Goal: Communication & Community: Answer question/provide support

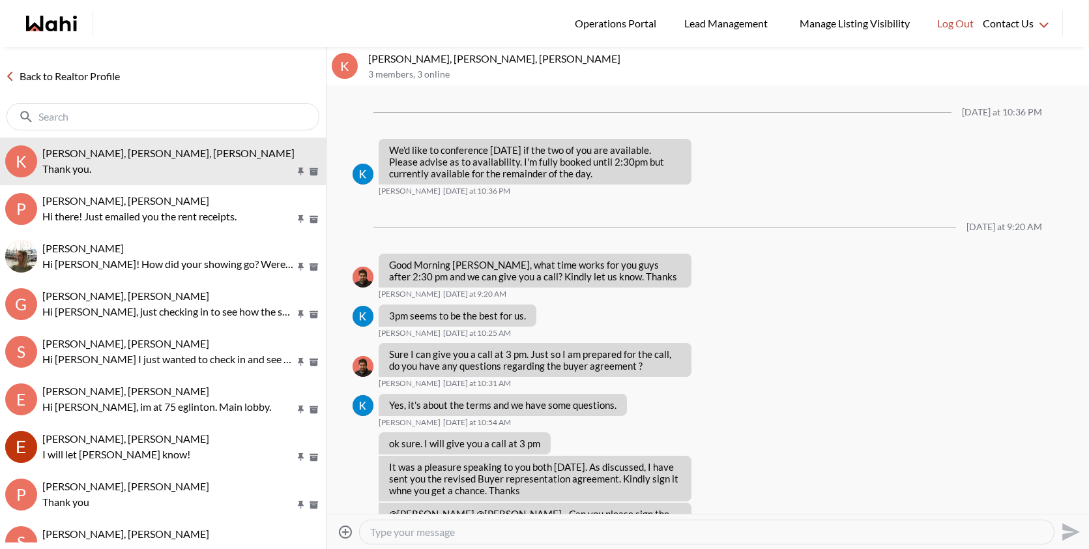
scroll to position [1256, 0]
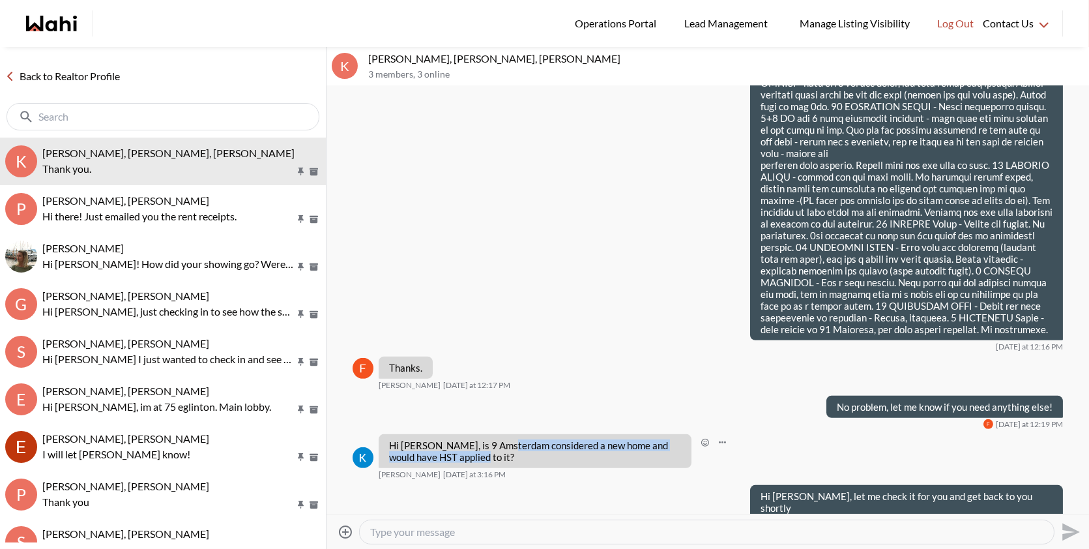
drag, startPoint x: 463, startPoint y: 410, endPoint x: 509, endPoint y: 393, distance: 48.7
click at [509, 439] on p "Hi [PERSON_NAME], is 9 Amsterdam considered a new home and would have HST appli…" at bounding box center [535, 450] width 292 height 23
copy p "considered a new home and would have HST applied to it?"
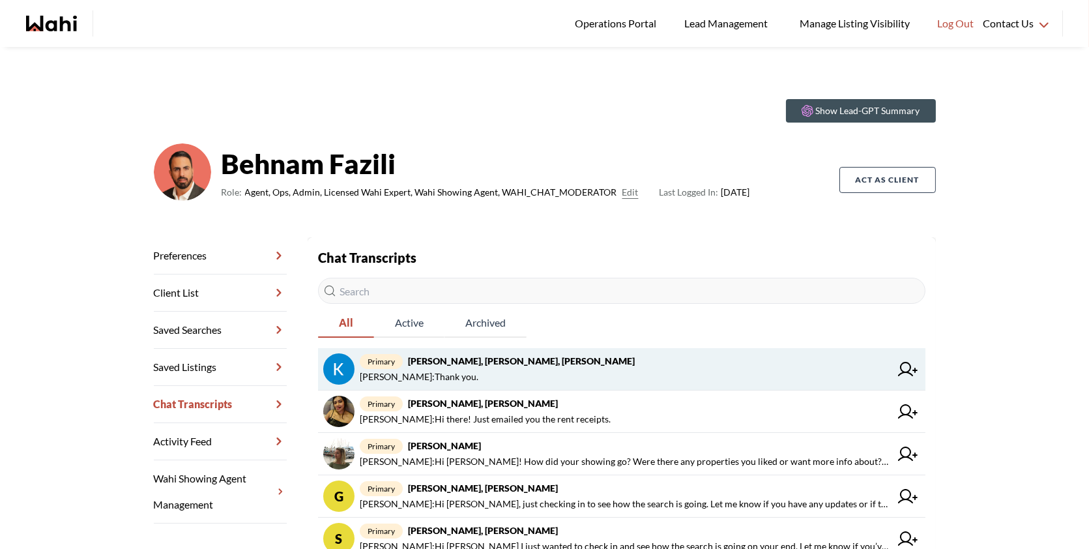
click at [529, 369] on span "Kevin McKay : Thank you." at bounding box center [625, 377] width 531 height 16
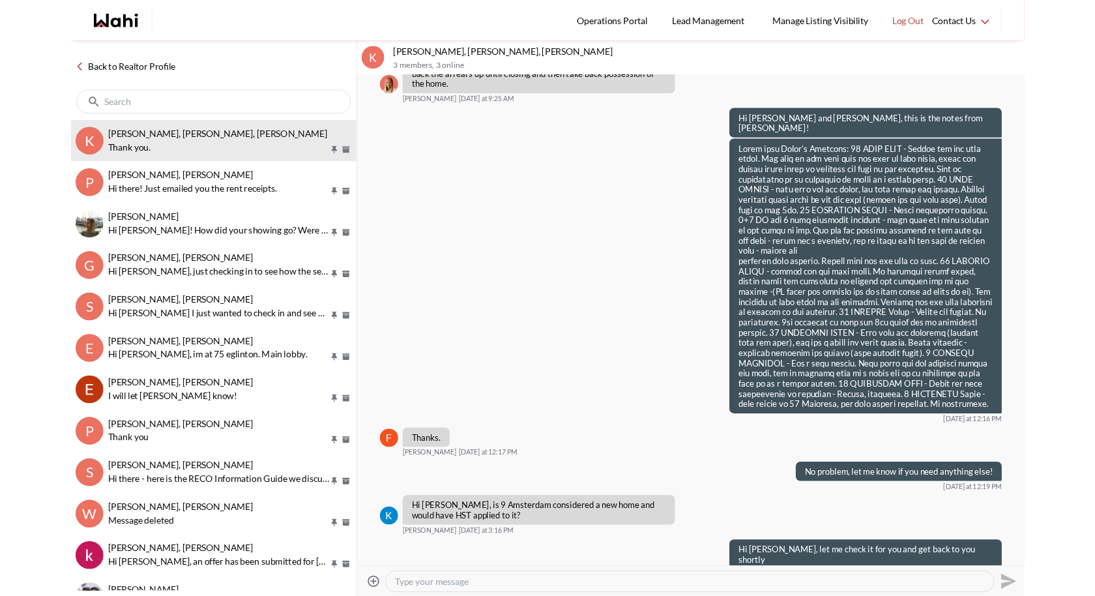
scroll to position [1211, 0]
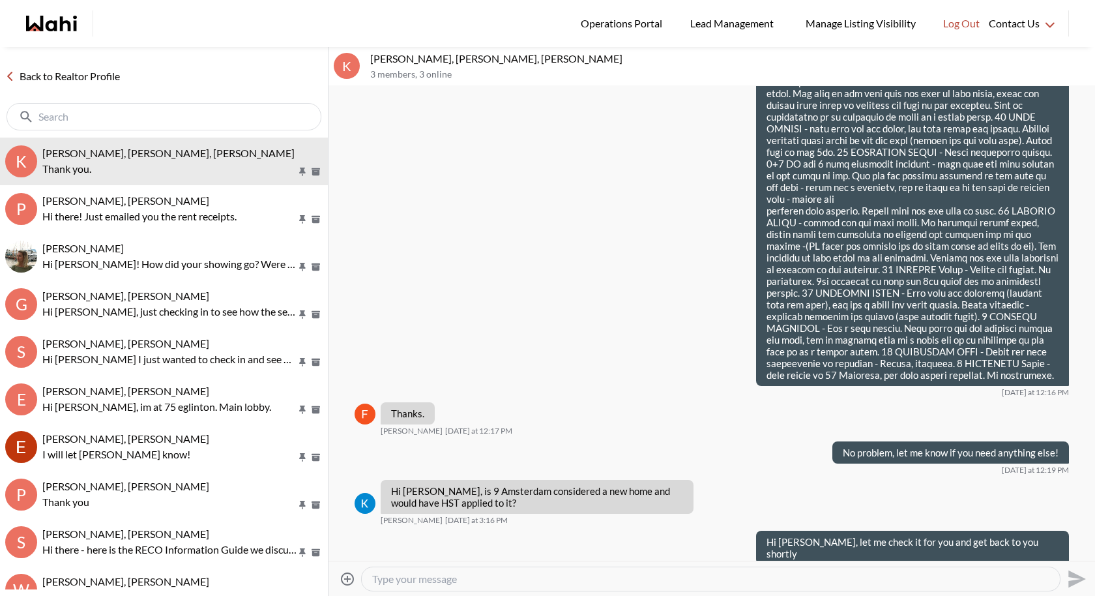
click at [413, 548] on textarea "Type your message" at bounding box center [710, 578] width 677 height 13
paste textarea "Yes, 9 Amsterdam Dr is a new build, so HST applies — but it's included in the p…"
click at [606, 548] on textarea "Yes, 9 Amsterdam Dr is a new build, so HST applies — but it's included in the p…" at bounding box center [710, 578] width 677 height 13
click at [990, 548] on textarea "Yes, 9 Amsterdam Dr is a new build, so HST applies, but it's included in the pu…" at bounding box center [710, 578] width 677 height 13
type textarea "Yes, 9 Amsterdam Dr is a new build, so HST applies, but it's included in the pu…"
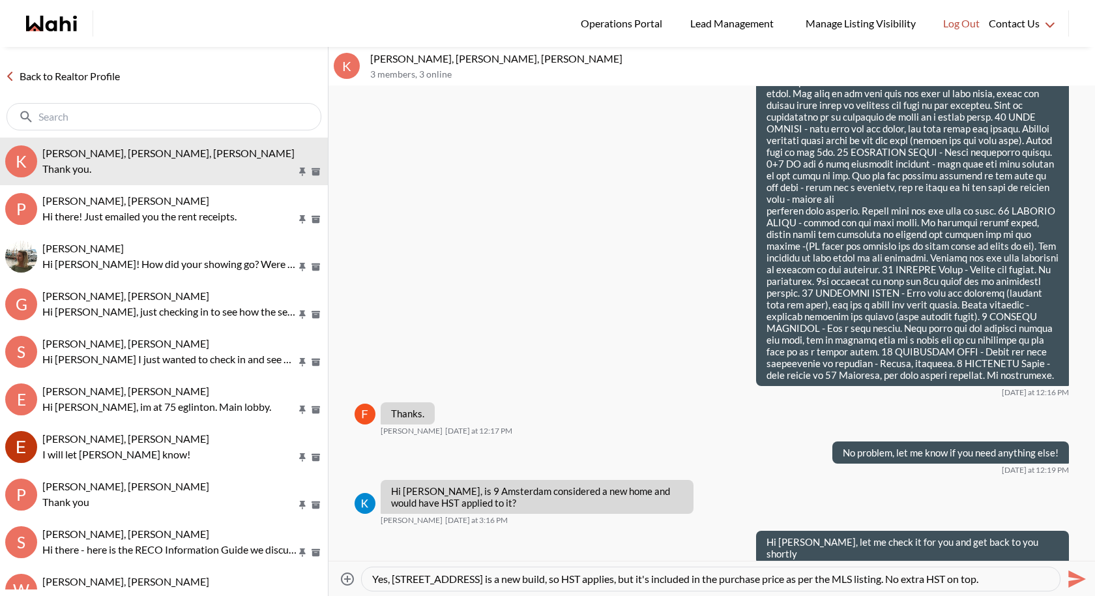
click at [1070, 548] on icon "Send" at bounding box center [1075, 578] width 21 height 21
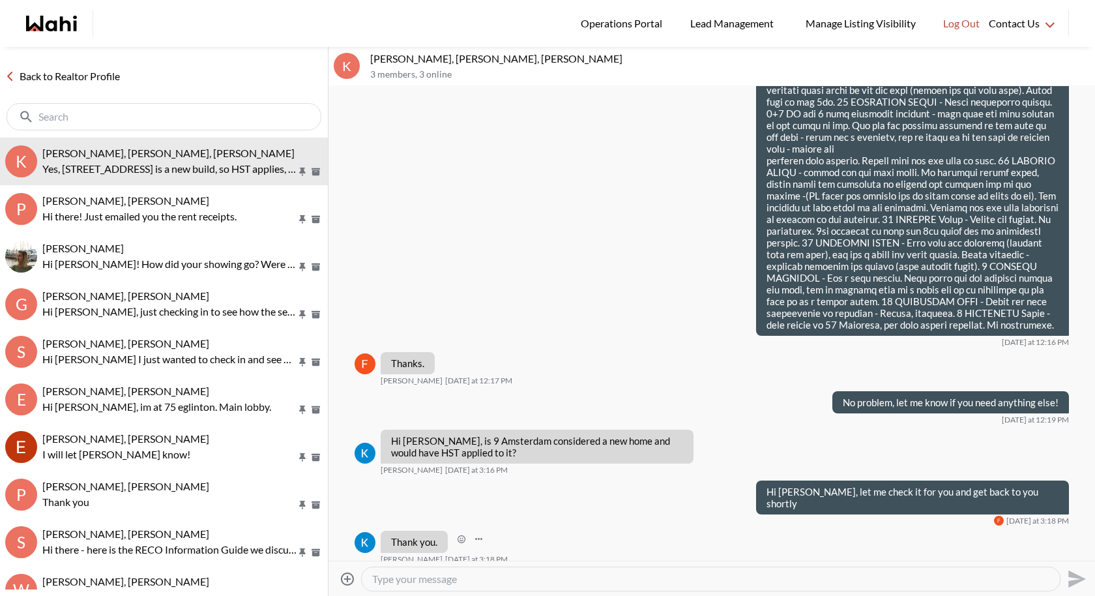
scroll to position [1260, 0]
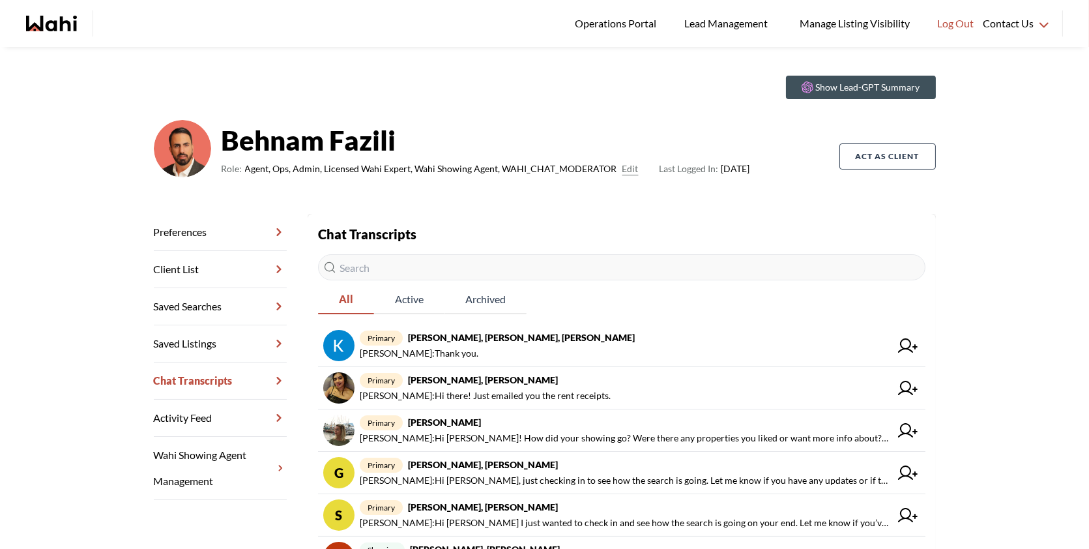
scroll to position [23, 0]
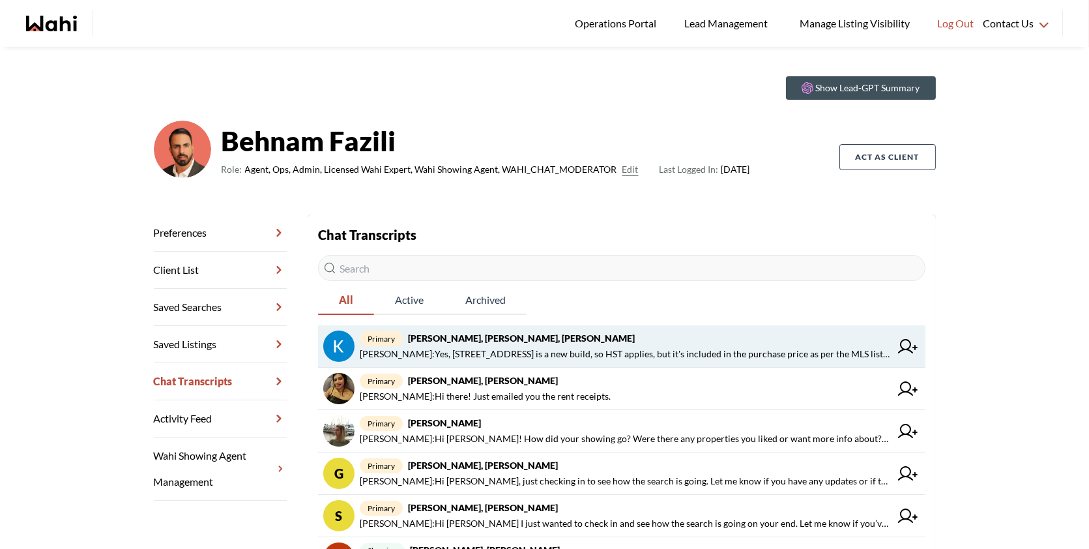
click at [771, 337] on span "primary Kevin McKay, Fawzia Sheikh, Behnam" at bounding box center [625, 339] width 531 height 16
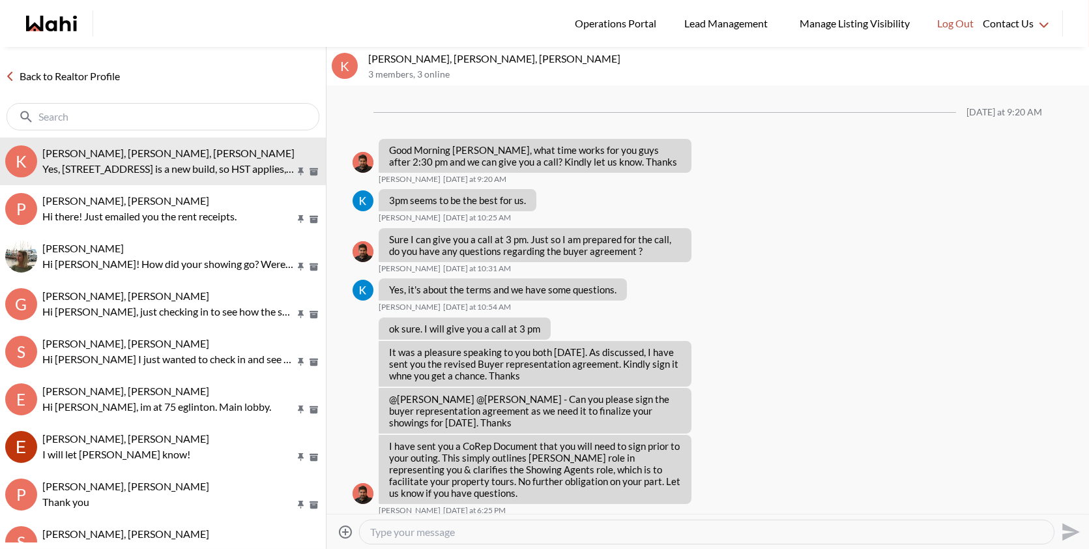
scroll to position [1193, 0]
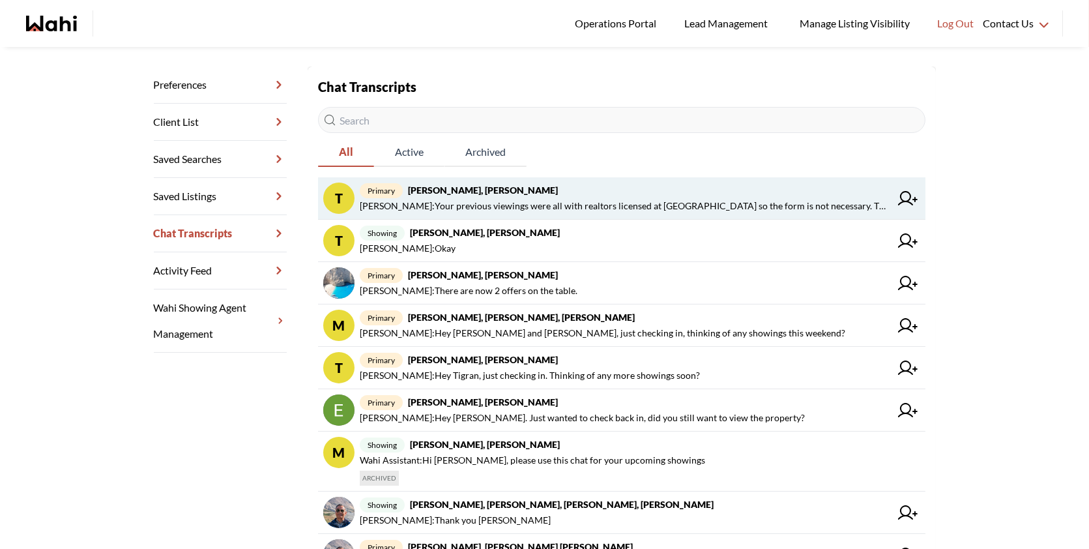
scroll to position [171, 0]
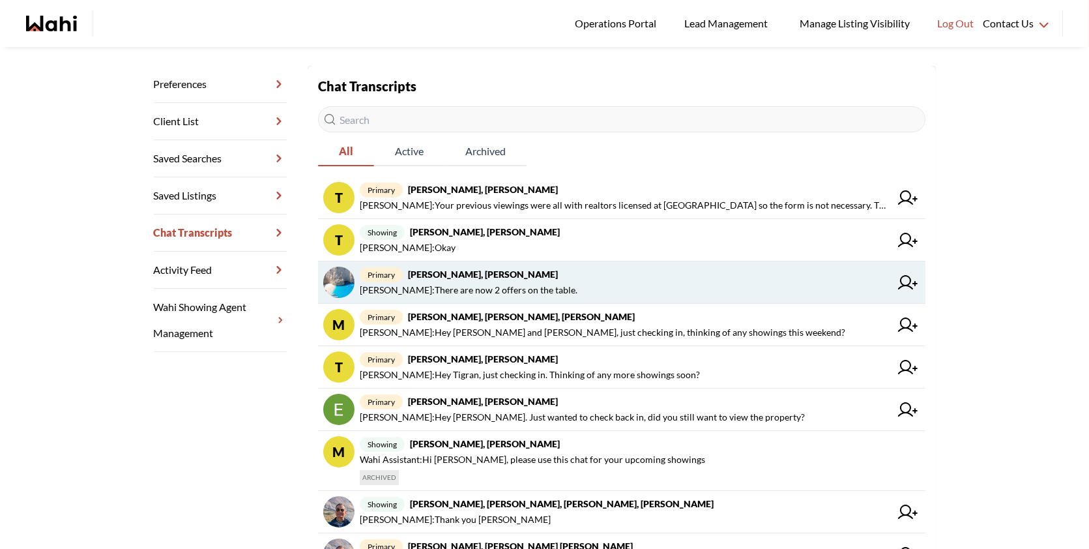
click at [495, 267] on span "primary [PERSON_NAME], [PERSON_NAME]" at bounding box center [625, 275] width 531 height 16
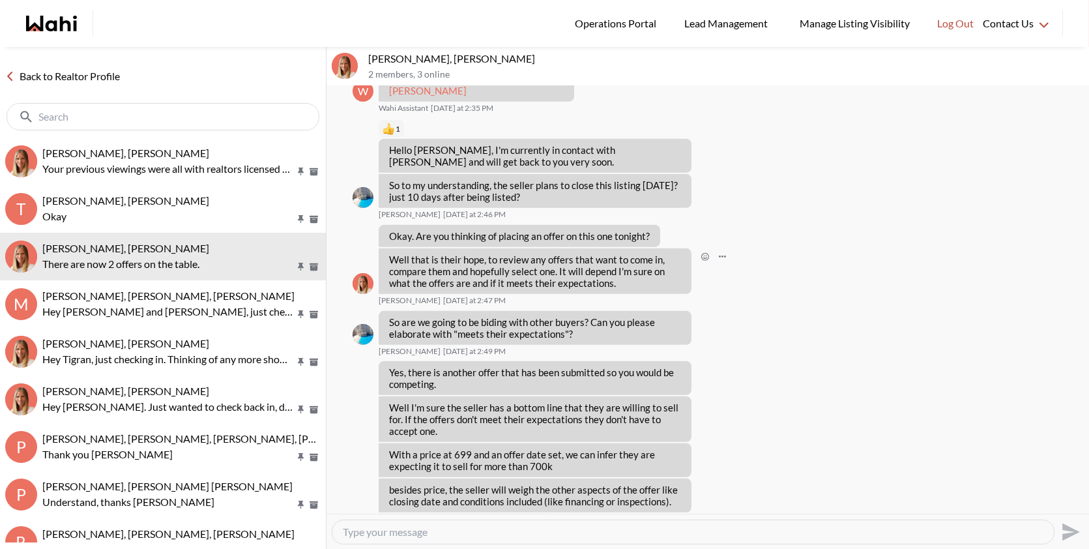
scroll to position [1641, 0]
